Goal: Information Seeking & Learning: Find specific fact

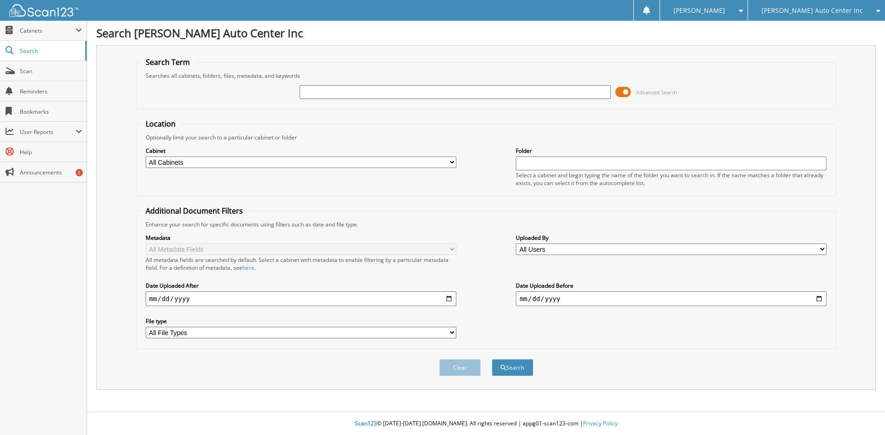
click at [552, 92] on input "text" at bounding box center [455, 92] width 311 height 14
type input "PN550659"
click at [492, 359] on button "Search" at bounding box center [512, 367] width 41 height 17
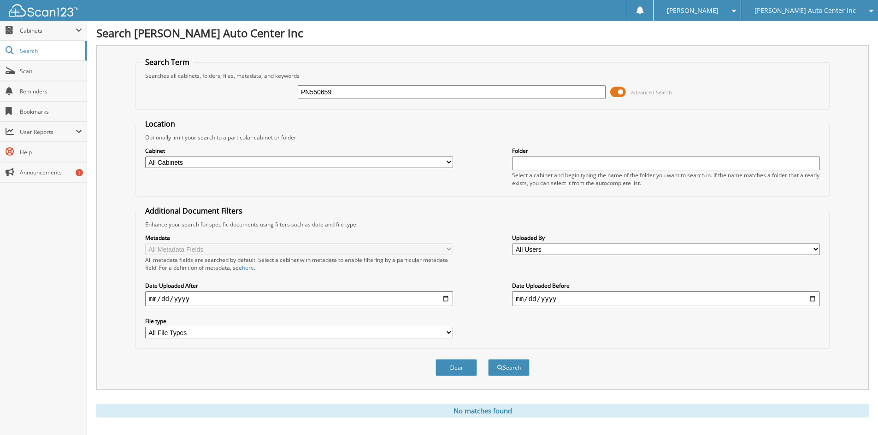
click at [351, 158] on select "All Cabinets PC DEALER STATEMENTS PC DEPOSITS PC PARTS CHEV PC PARTS CHRY PC RO…" at bounding box center [299, 163] width 308 height 12
click at [145, 157] on select "All Cabinets PC DEALER STATEMENTS PC DEPOSITS PC PARTS CHEV PC PARTS CHRY PC RO…" at bounding box center [299, 163] width 308 height 12
click at [407, 164] on select "All Cabinets PC DEALER STATEMENTS PC DEPOSITS PC PARTS CHEV PC PARTS CHRY PC RO…" at bounding box center [299, 163] width 308 height 12
select select "13913"
click at [145, 157] on select "All Cabinets PC DEALER STATEMENTS PC DEPOSITS PC PARTS CHEV PC PARTS CHRY PC RO…" at bounding box center [299, 163] width 308 height 12
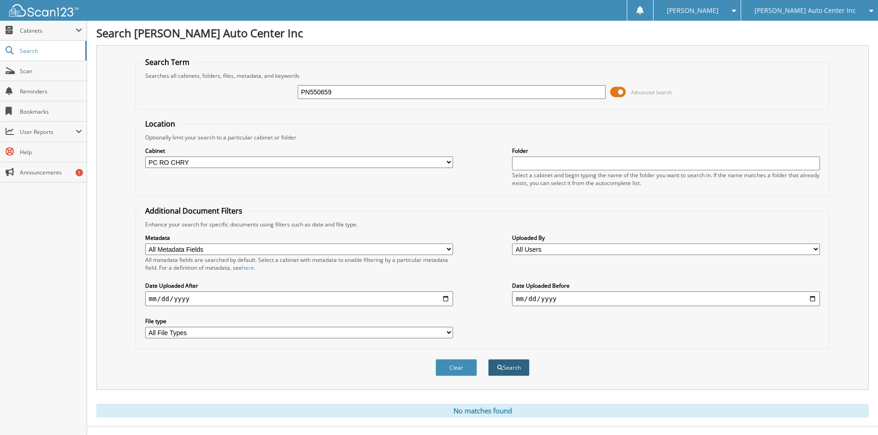
click at [501, 363] on button "Search" at bounding box center [508, 367] width 41 height 17
click at [759, 47] on div "Search Term Searches all cabinets, folders, files, metadata, and keywords PN550…" at bounding box center [482, 217] width 772 height 345
select select "13913"
